Goal: Complete application form

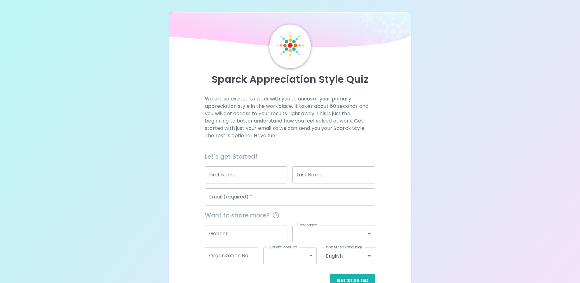
scroll to position [9, 0]
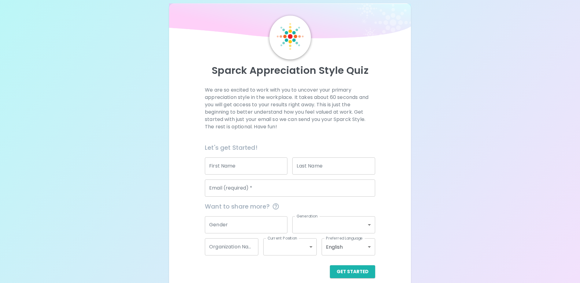
click at [244, 164] on input "First Name" at bounding box center [246, 165] width 83 height 17
click at [223, 166] on input "First Name" at bounding box center [246, 165] width 83 height 17
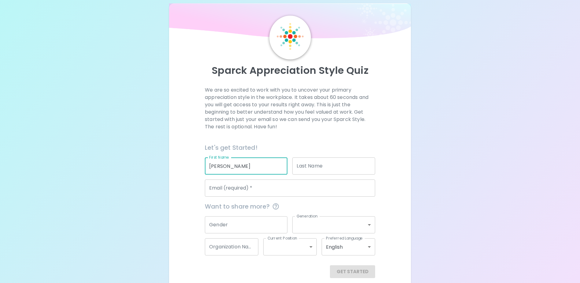
type input "[PERSON_NAME]"
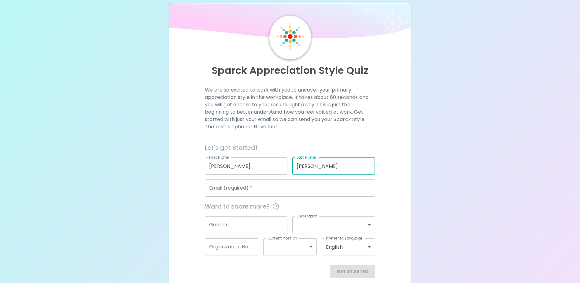
type input "[PERSON_NAME])"
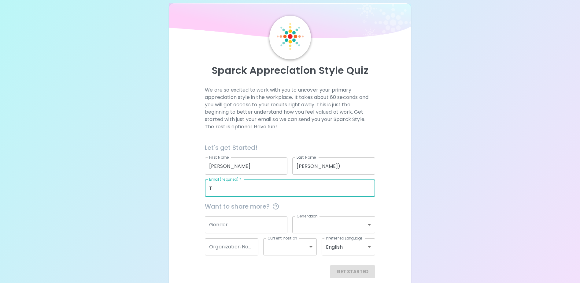
type input "[PERSON_NAME][EMAIL_ADDRESS][PERSON_NAME][DOMAIN_NAME]"
type input "Impact Assessment Agency of [GEOGRAPHIC_DATA] (IAAC)"
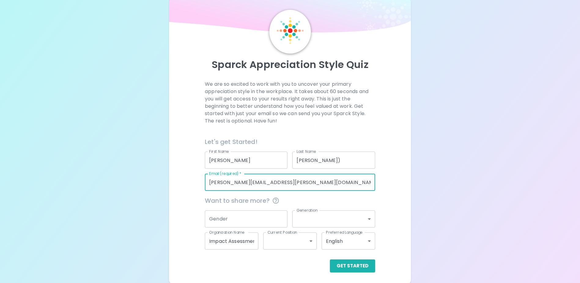
scroll to position [16, 0]
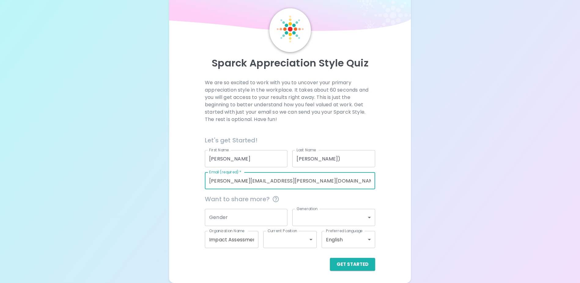
click at [230, 214] on input "Gender" at bounding box center [246, 217] width 83 height 17
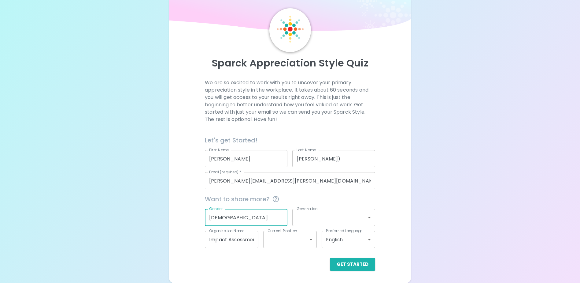
type input "[DEMOGRAPHIC_DATA]"
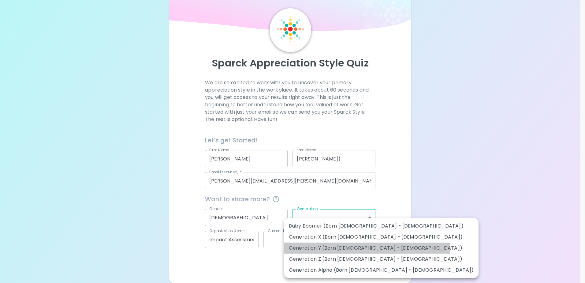
click at [367, 248] on li "Generation Y (Born [DEMOGRAPHIC_DATA] - [DEMOGRAPHIC_DATA])" at bounding box center [381, 247] width 195 height 11
type input "generation_y"
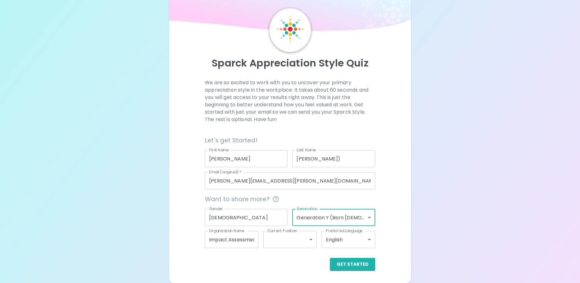
click at [401, 216] on div "We are so excited to work with you to uncover your primary appreciation style i…" at bounding box center [290, 175] width 227 height 192
click at [247, 239] on input "Impact Assessment Agency of [GEOGRAPHIC_DATA] (IAAC)" at bounding box center [232, 239] width 54 height 17
click at [179, 235] on div "We are so excited to work with you to uncover your primary appreciation style i…" at bounding box center [290, 175] width 227 height 192
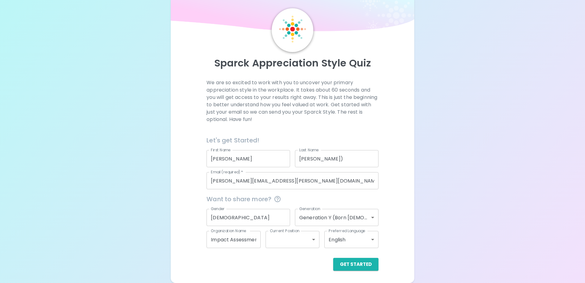
click at [280, 245] on body "Sparck Appreciation Style Quiz We are so excited to work with you to uncover yo…" at bounding box center [292, 133] width 585 height 299
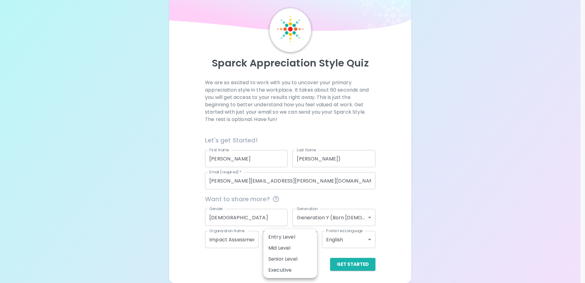
click at [300, 252] on li "Mid Level" at bounding box center [290, 247] width 54 height 11
type input "mid_level"
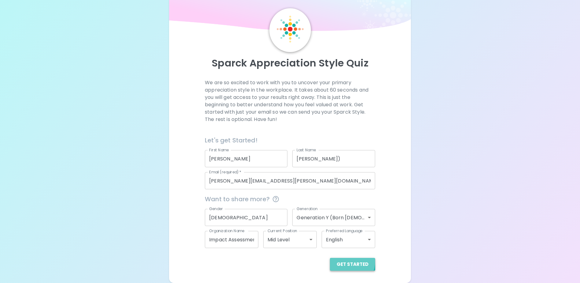
click at [345, 261] on button "Get Started" at bounding box center [352, 264] width 45 height 13
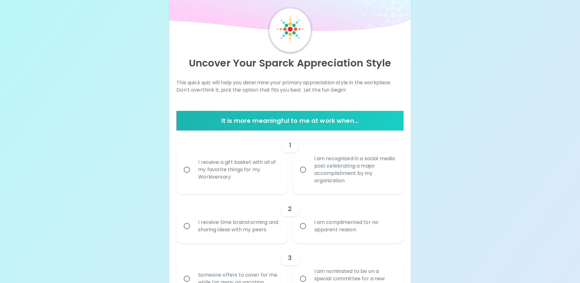
click at [304, 177] on label "I am recognized in a social media post celebrating a major accomplishment by my…" at bounding box center [344, 169] width 111 height 49
click at [304, 176] on input "I am recognized in a social media post celebrating a major accomplishment by my…" at bounding box center [303, 169] width 13 height 13
radio input "true"
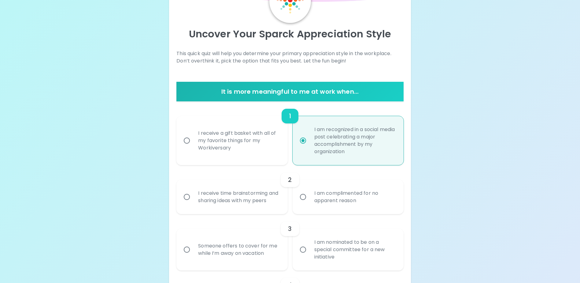
scroll to position [65, 0]
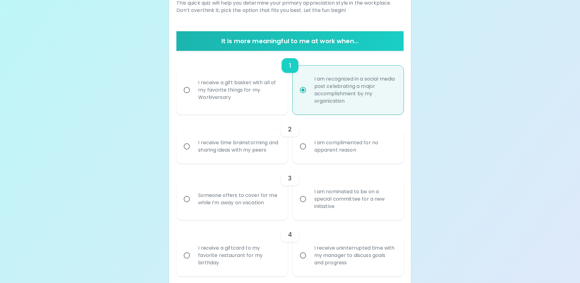
click at [233, 156] on div "I receive time brainstorming and sharing ideas with my peers" at bounding box center [238, 146] width 91 height 29
click at [193, 153] on input "I receive time brainstorming and sharing ideas with my peers" at bounding box center [187, 146] width 13 height 13
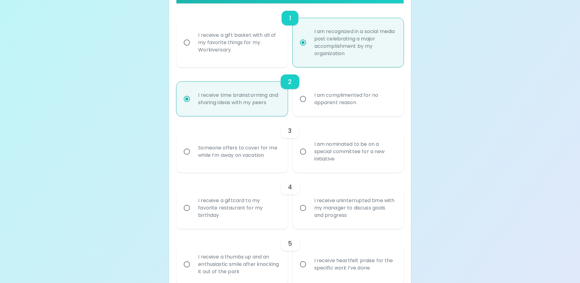
scroll to position [145, 0]
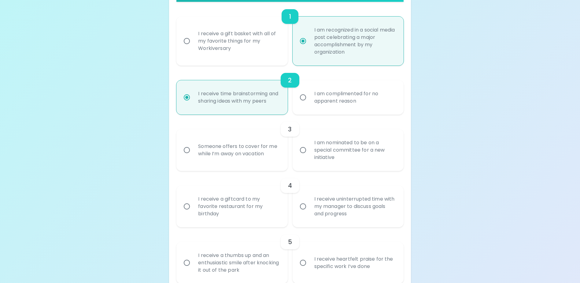
radio input "true"
click at [319, 162] on div "I am nominated to be on a special committee for a new initiative" at bounding box center [355, 150] width 91 height 37
click at [310, 156] on input "I am nominated to be on a special committee for a new initiative" at bounding box center [303, 150] width 13 height 13
radio input "false"
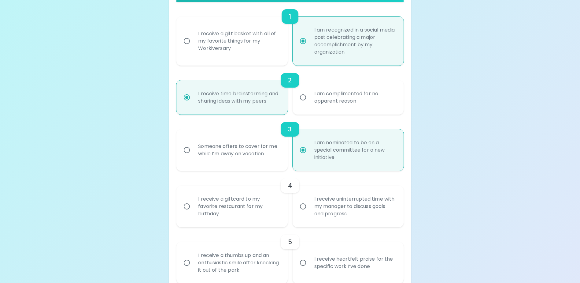
scroll to position [194, 0]
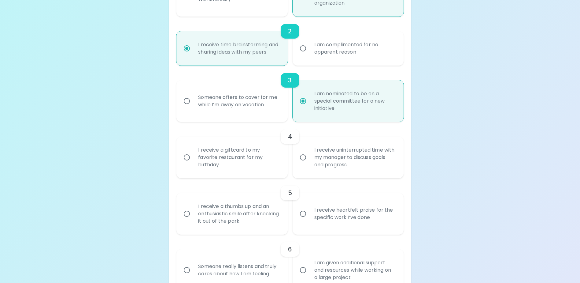
radio input "true"
click at [279, 172] on div "I receive a giftcard to my favorite restaurant for my birthday" at bounding box center [238, 157] width 91 height 37
click at [193, 164] on input "I receive a giftcard to my favorite restaurant for my birthday" at bounding box center [187, 157] width 13 height 13
radio input "false"
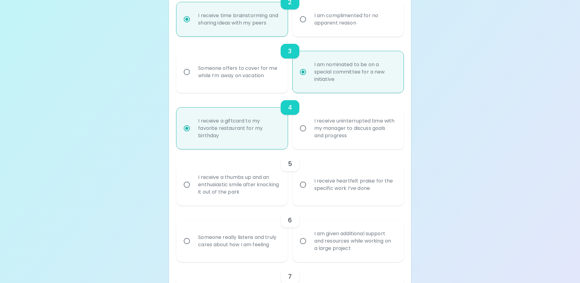
scroll to position [243, 0]
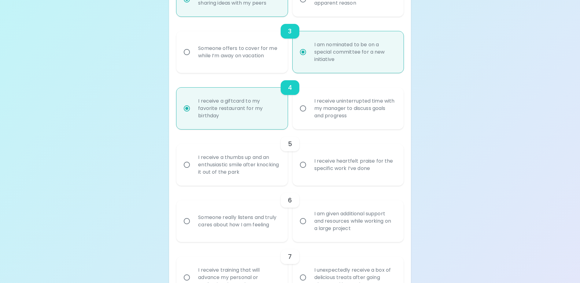
radio input "true"
click at [320, 173] on div "I receive heartfelt praise for the specific work I’ve done" at bounding box center [355, 164] width 91 height 29
click at [310, 171] on input "I receive heartfelt praise for the specific work I’ve done" at bounding box center [303, 164] width 13 height 13
radio input "false"
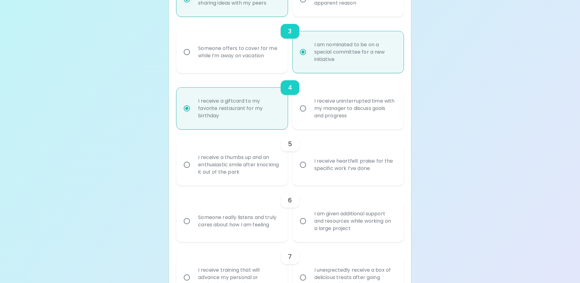
radio input "false"
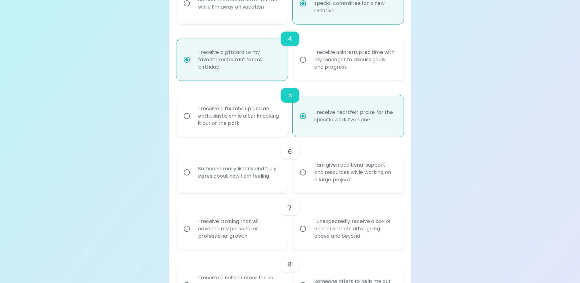
scroll to position [292, 0]
radio input "true"
click at [260, 176] on div "Someone really listens and truly cares about how I am feeling" at bounding box center [238, 171] width 91 height 29
click at [193, 176] on input "Someone really listens and truly cares about how I am feeling" at bounding box center [187, 172] width 13 height 13
radio input "false"
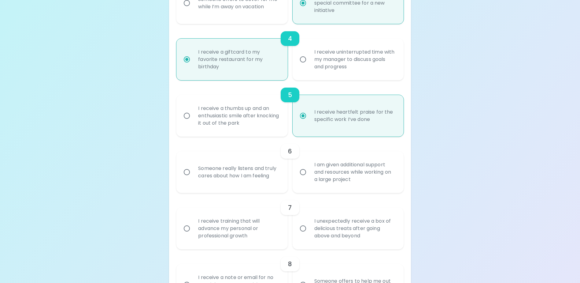
radio input "false"
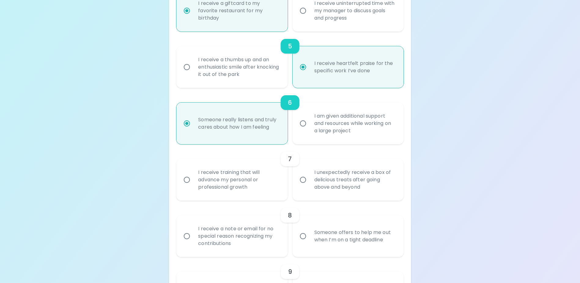
scroll to position [341, 0]
radio input "true"
click at [267, 195] on div "I receive training that will advance my personal or professional growth" at bounding box center [238, 179] width 91 height 37
click at [193, 186] on input "I receive training that will advance my personal or professional growth" at bounding box center [187, 179] width 13 height 13
radio input "false"
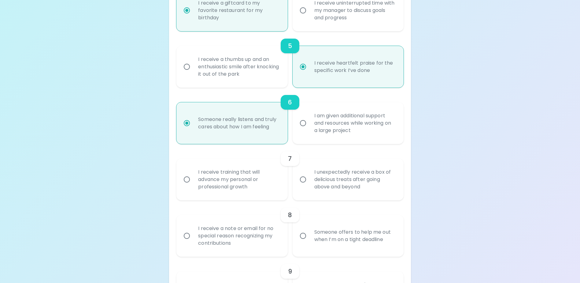
radio input "false"
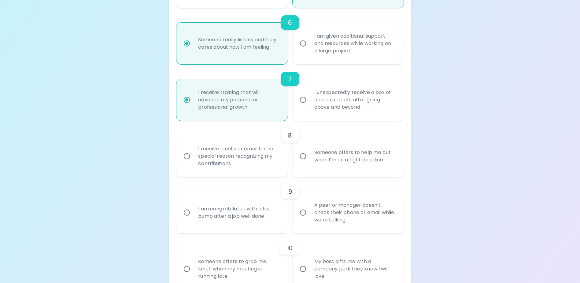
scroll to position [451, 0]
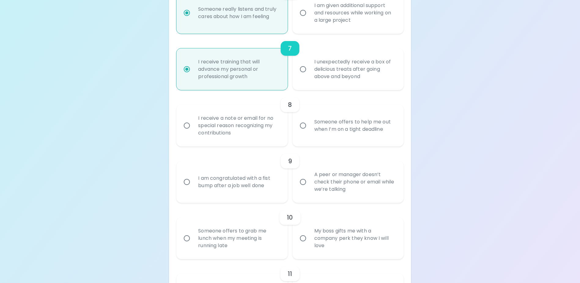
radio input "true"
click at [249, 141] on div "I receive a note or email for no special reason recognizing my contributions" at bounding box center [238, 125] width 91 height 37
click at [193, 132] on input "I receive a note or email for no special reason recognizing my contributions" at bounding box center [187, 125] width 13 height 13
radio input "false"
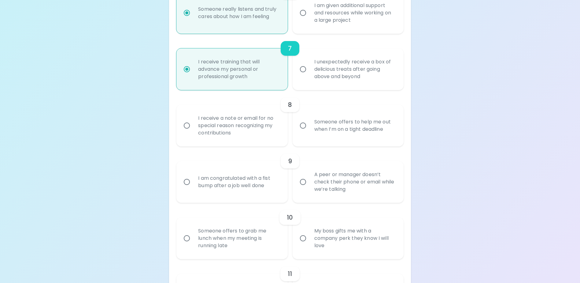
radio input "false"
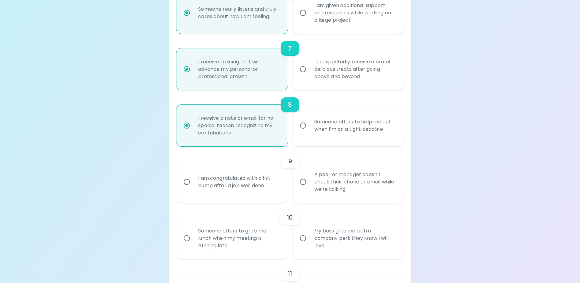
scroll to position [500, 0]
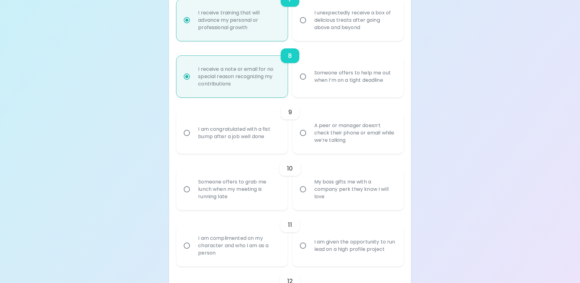
radio input "true"
click at [248, 147] on div "I am congratulated with a fist bump after a job well done" at bounding box center [238, 132] width 91 height 29
click at [193, 139] on input "I am congratulated with a fist bump after a job well done" at bounding box center [187, 132] width 13 height 13
radio input "false"
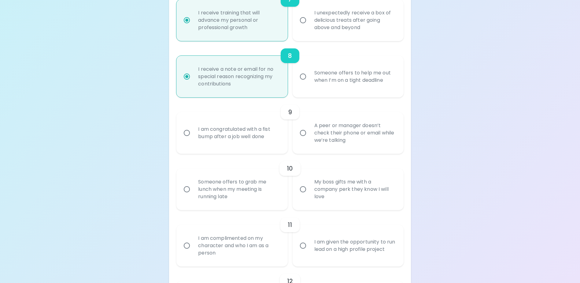
radio input "false"
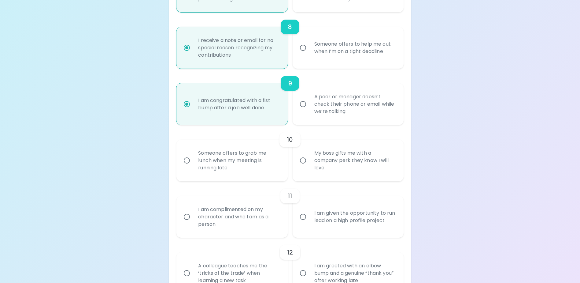
scroll to position [549, 0]
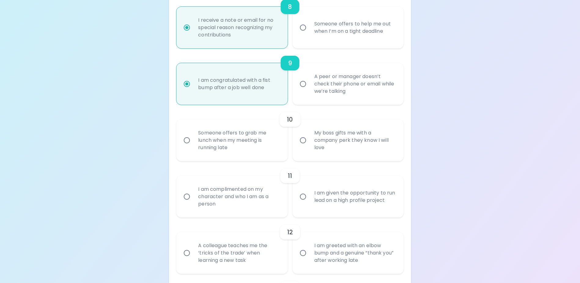
radio input "true"
click at [318, 153] on div "My boss gifts me with a company perk they know I will love" at bounding box center [355, 140] width 91 height 37
click at [310, 147] on input "My boss gifts me with a company perk they know I will love" at bounding box center [303, 140] width 13 height 13
radio input "false"
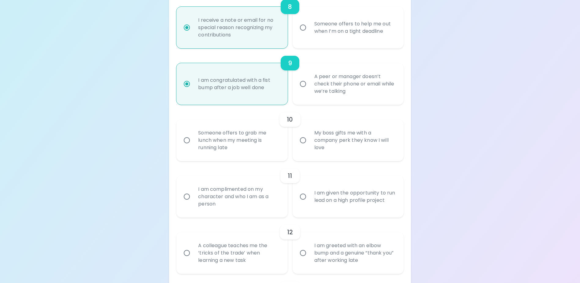
radio input "false"
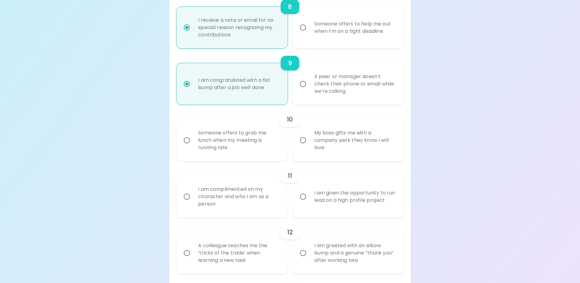
radio input "false"
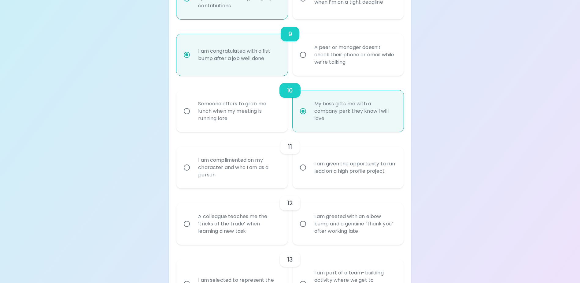
scroll to position [598, 0]
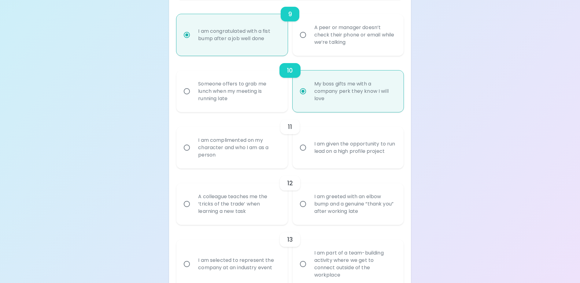
radio input "true"
click at [309, 154] on input "I am given the opportunity to run lead on a high profile project" at bounding box center [303, 147] width 13 height 13
radio input "false"
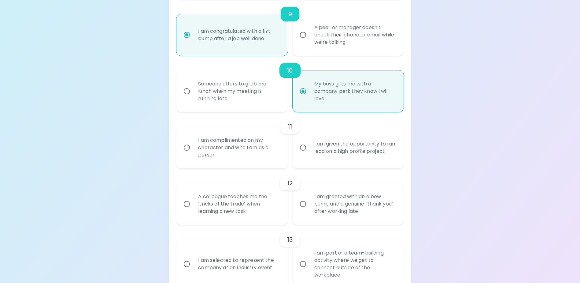
radio input "false"
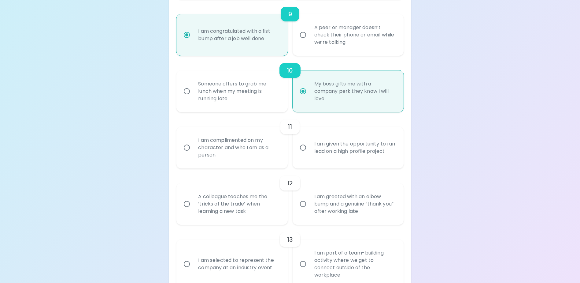
radio input "false"
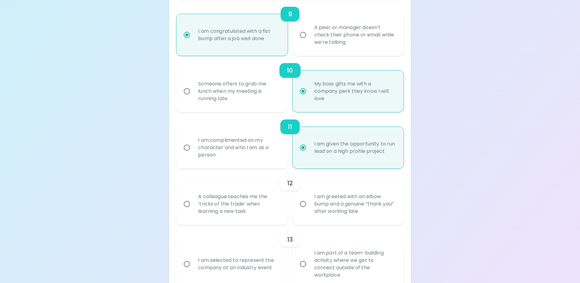
scroll to position [647, 0]
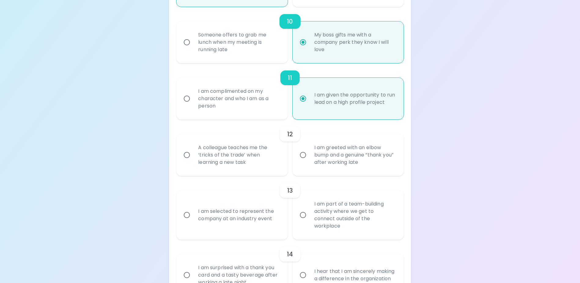
radio input "true"
click at [268, 173] on div "A colleague teaches me the ‘tricks of the trade’ when learning a new task" at bounding box center [238, 154] width 91 height 37
click at [193, 161] on input "A colleague teaches me the ‘tricks of the trade’ when learning a new task" at bounding box center [187, 154] width 13 height 13
radio input "false"
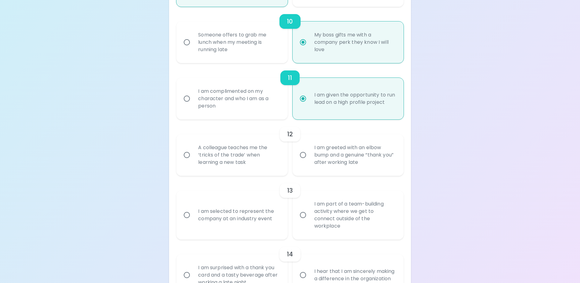
radio input "false"
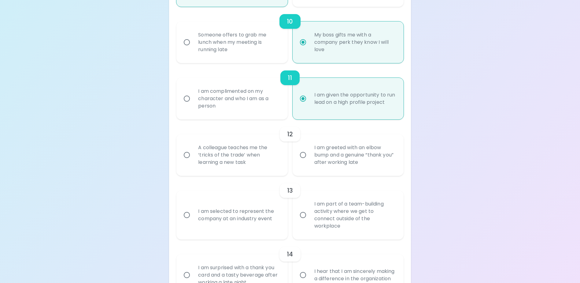
radio input "false"
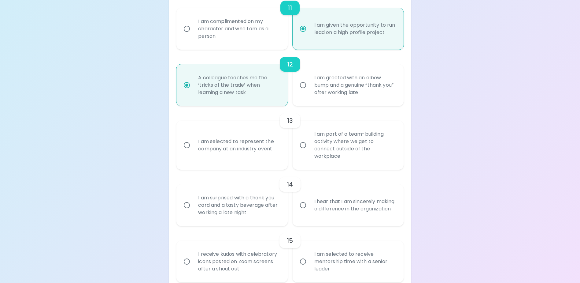
scroll to position [726, 0]
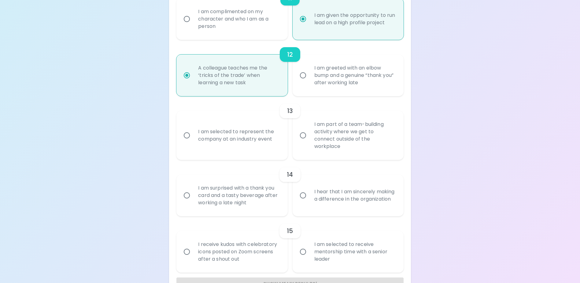
radio input "true"
click at [254, 137] on div "I am selected to represent the company at an industry event" at bounding box center [238, 135] width 91 height 29
click at [193, 137] on input "I am selected to represent the company at an industry event" at bounding box center [187, 135] width 13 height 13
radio input "false"
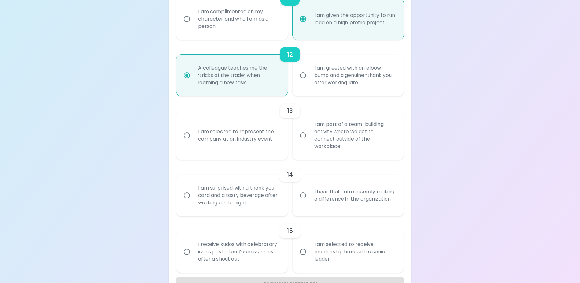
radio input "false"
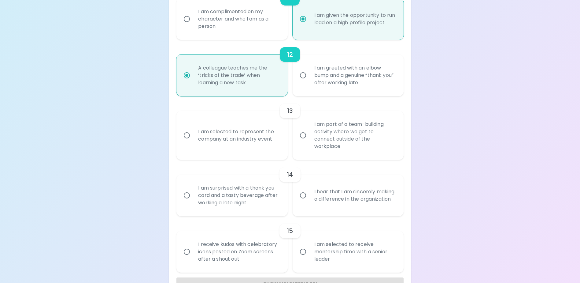
radio input "false"
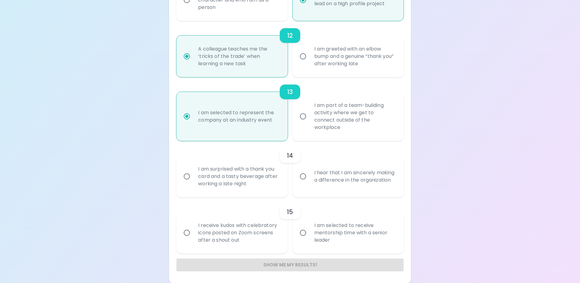
scroll to position [746, 0]
radio input "true"
click at [263, 164] on div "I am surprised with a thank you card and a tasty beverage after working a late …" at bounding box center [238, 175] width 91 height 37
click at [193, 169] on input "I am surprised with a thank you card and a tasty beverage after working a late …" at bounding box center [187, 175] width 13 height 13
radio input "false"
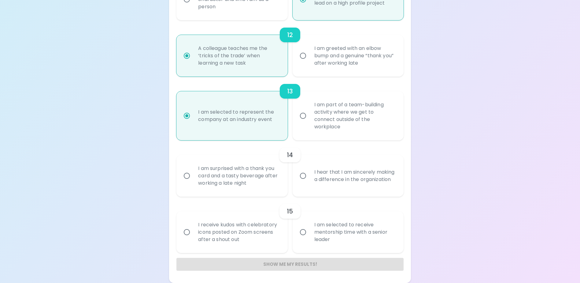
radio input "false"
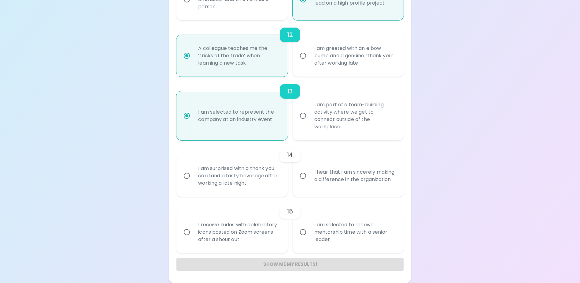
radio input "false"
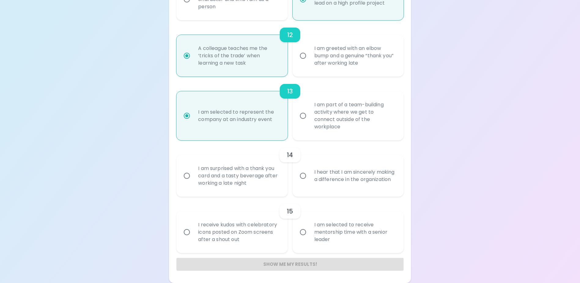
radio input "false"
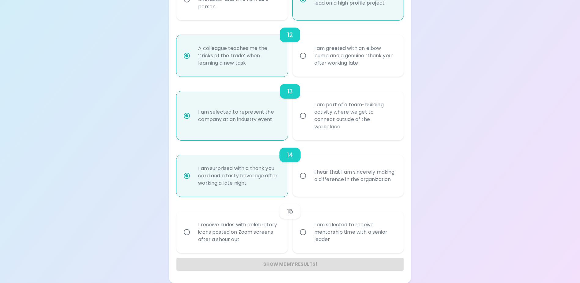
radio input "true"
click at [347, 242] on div "I am selected to receive mentorship time with a senior leader" at bounding box center [355, 232] width 91 height 37
click at [310, 238] on input "I am selected to receive mentorship time with a senior leader" at bounding box center [303, 232] width 13 height 13
radio input "false"
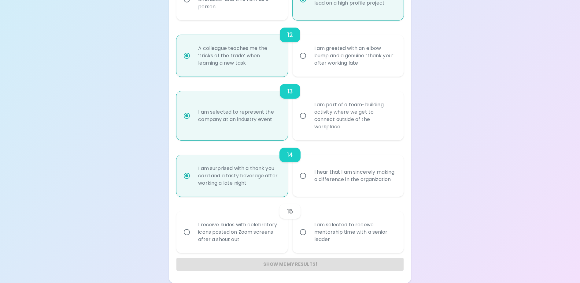
radio input "false"
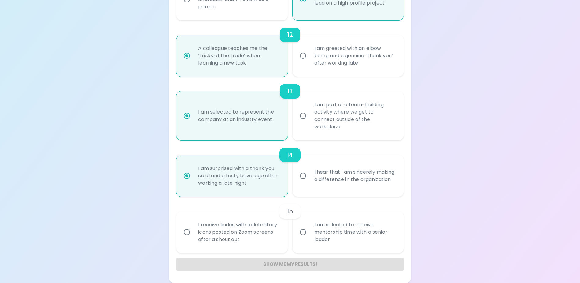
radio input "false"
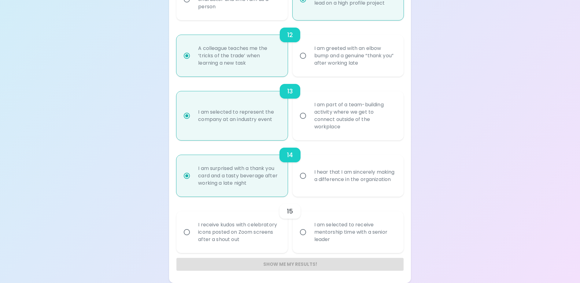
radio input "false"
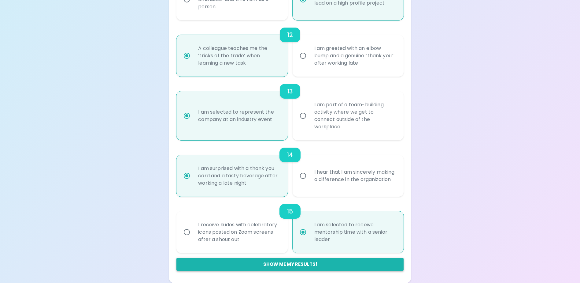
radio input "true"
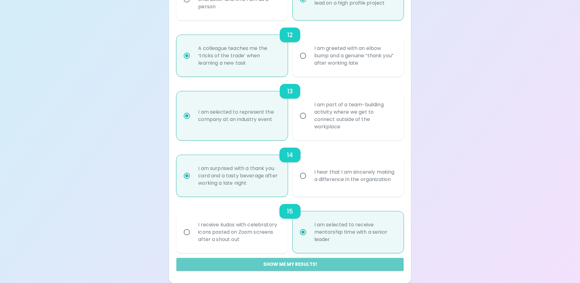
drag, startPoint x: 315, startPoint y: 265, endPoint x: 312, endPoint y: 267, distance: 3.3
click at [315, 265] on button "Show me my results!" at bounding box center [290, 264] width 227 height 13
radio input "false"
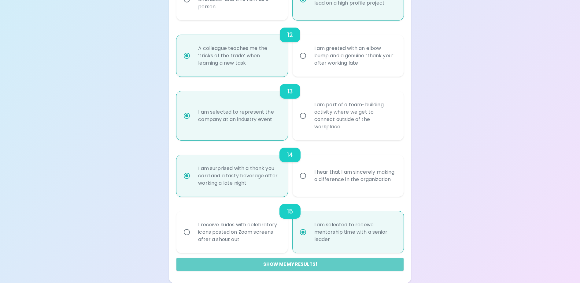
radio input "false"
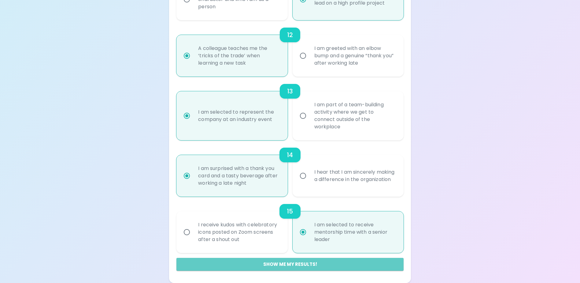
radio input "false"
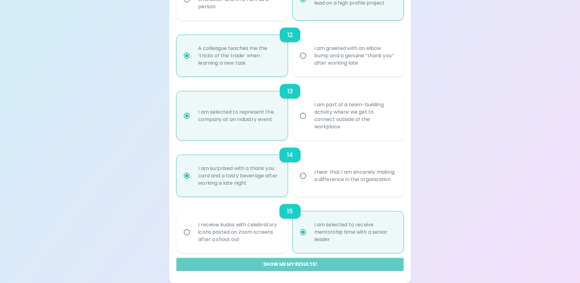
radio input "false"
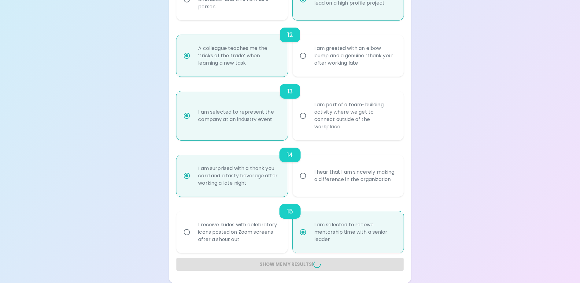
radio input "false"
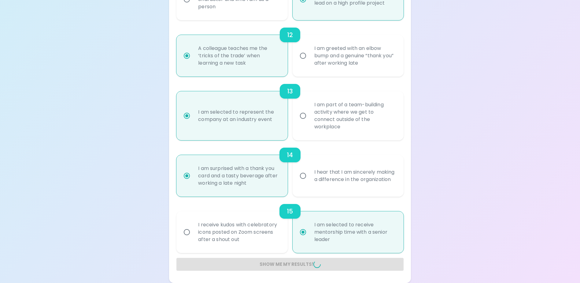
radio input "false"
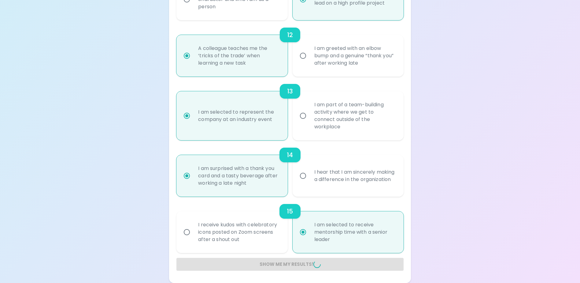
radio input "false"
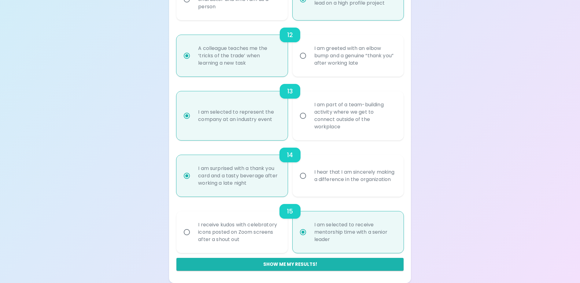
scroll to position [111, 0]
